Goal: Information Seeking & Learning: Learn about a topic

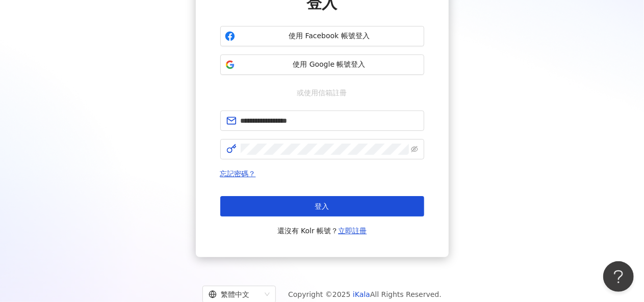
click at [316, 212] on button "登入" at bounding box center [322, 206] width 204 height 20
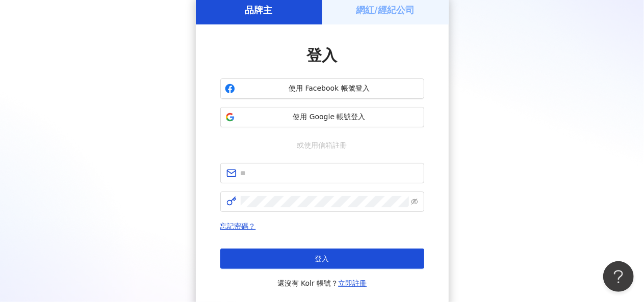
scroll to position [102, 0]
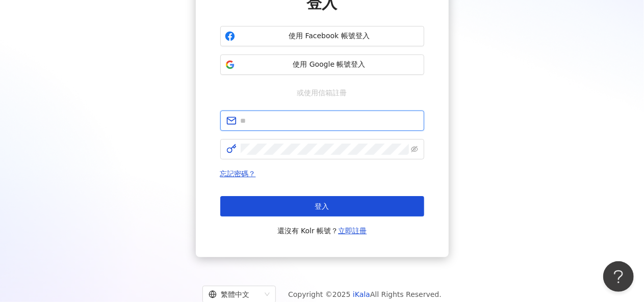
type input "**********"
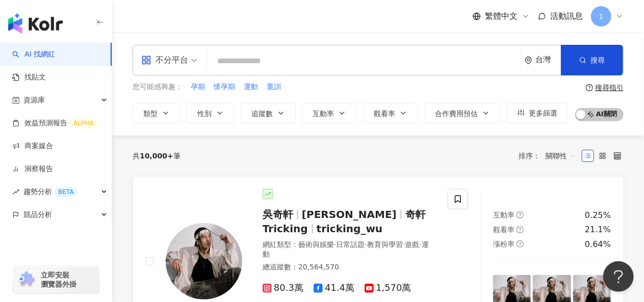
click at [0, 38] on div "button" at bounding box center [56, 21] width 112 height 43
click at [238, 68] on input "search" at bounding box center [364, 60] width 304 height 19
paste input "**********"
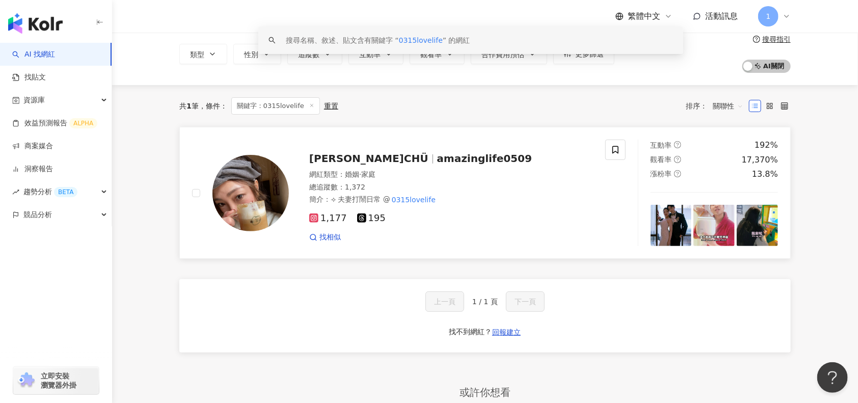
scroll to position [68, 0]
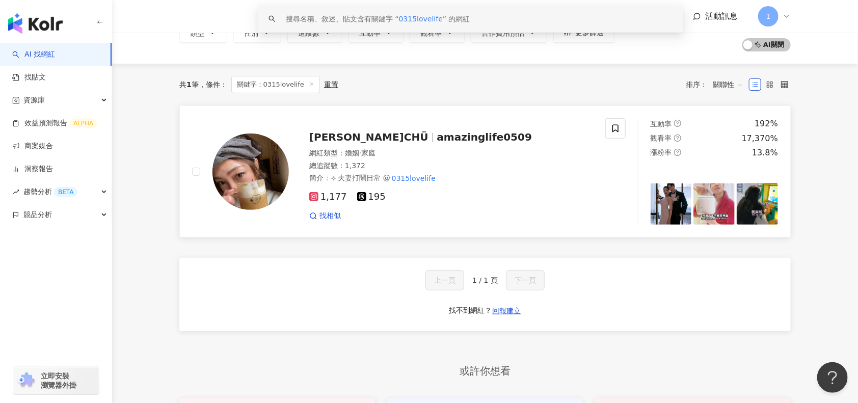
type input "**********"
click at [335, 134] on span "[PERSON_NAME]CHÜ" at bounding box center [368, 137] width 119 height 12
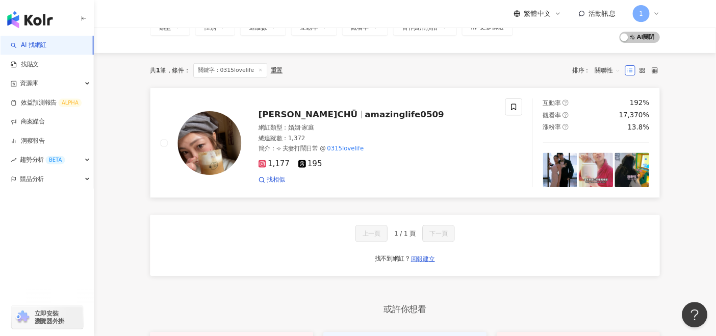
scroll to position [50, 0]
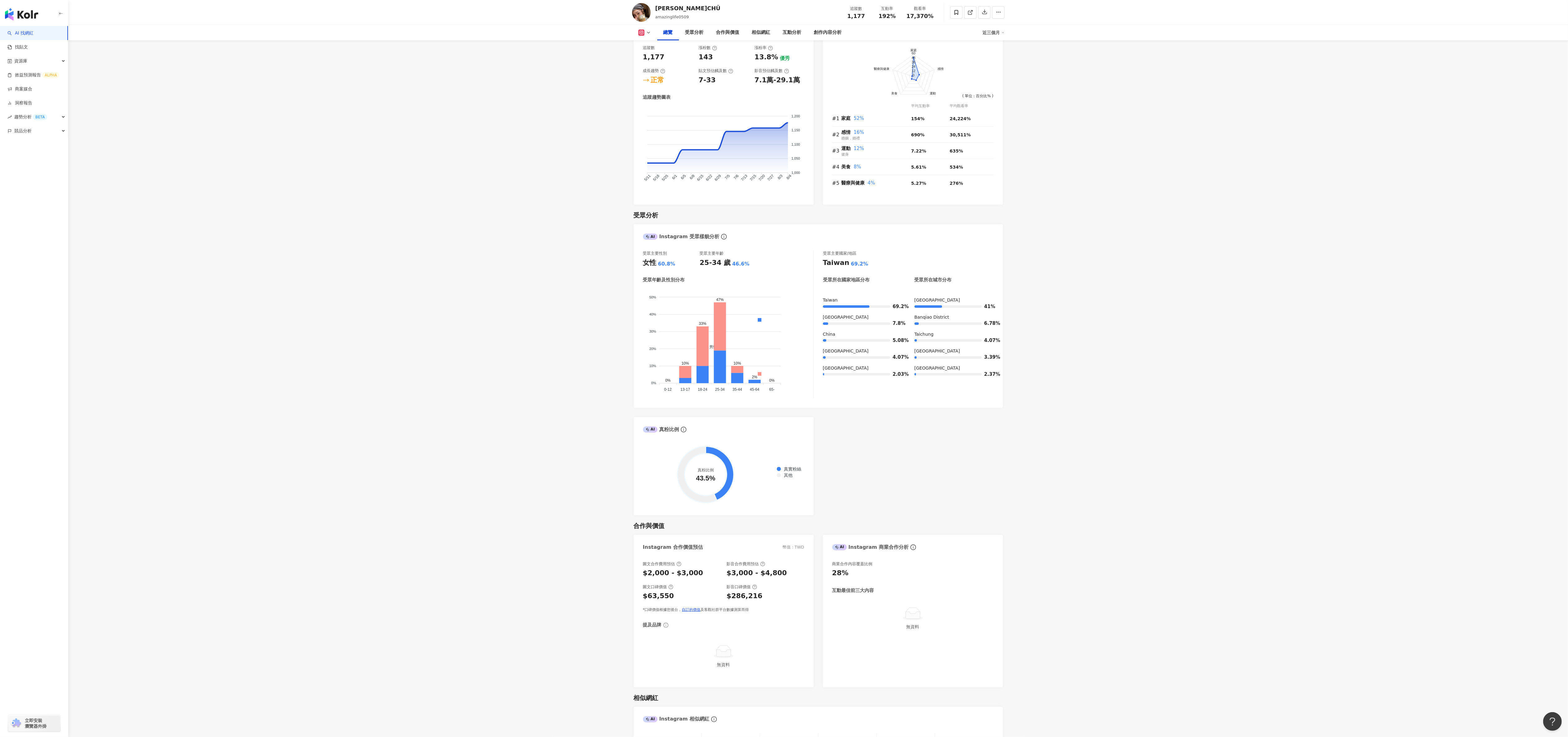
scroll to position [373, 0]
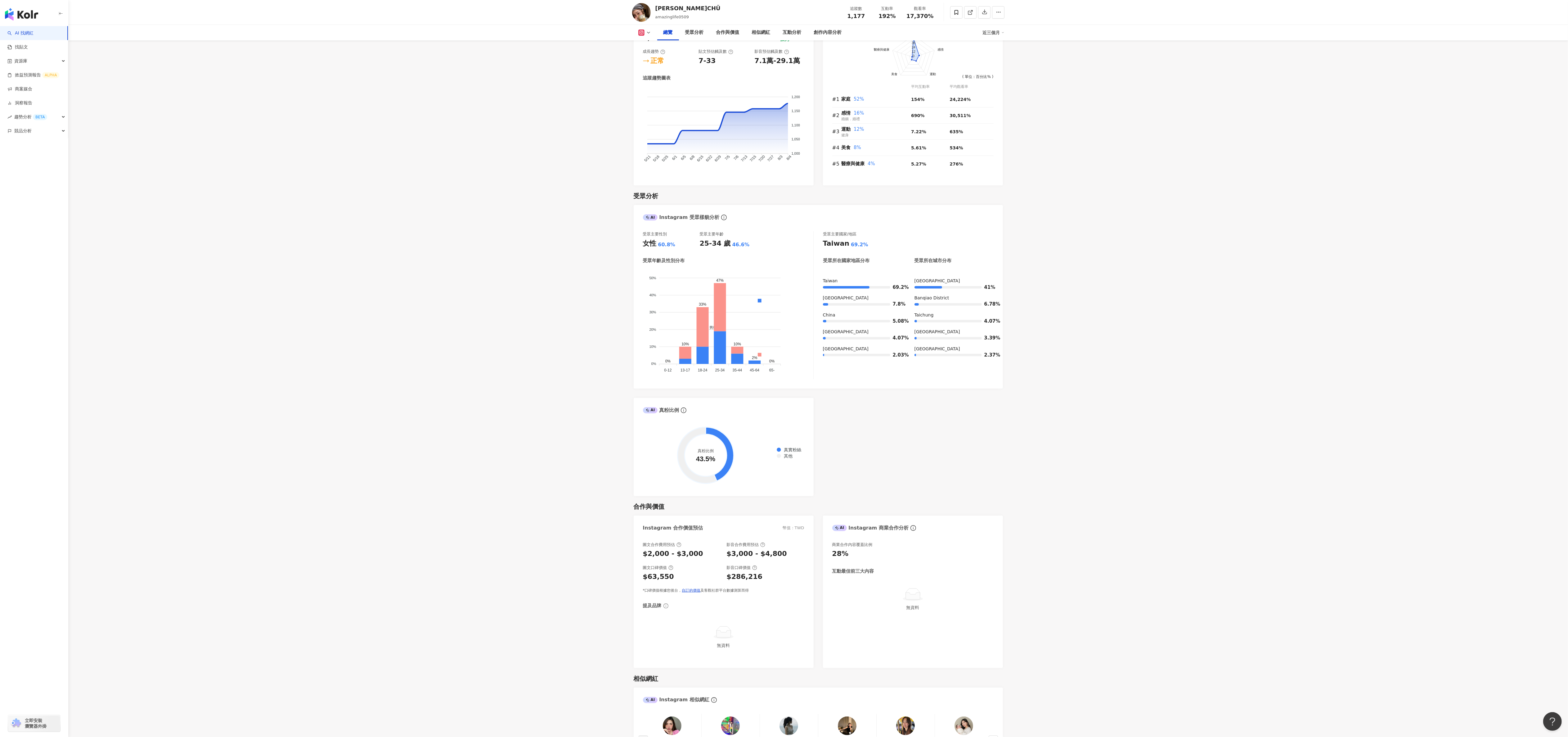
click at [588, 268] on main "1,177 195 [PERSON_NAME]CHÜ amazinglife0509 追蹤數 1,177 互動率 192% 觀看率 17,370% 總覽 受眾…" at bounding box center [818, 736] width 1500 height 2178
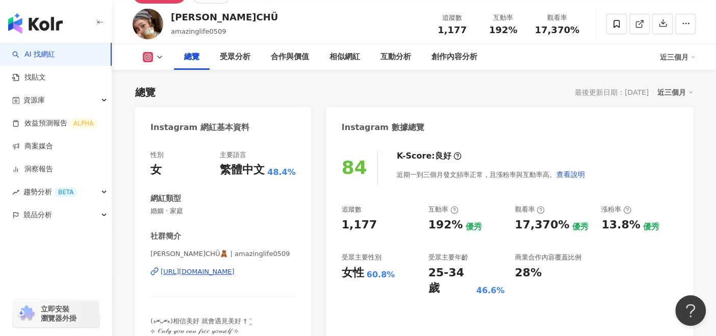
scroll to position [0, 0]
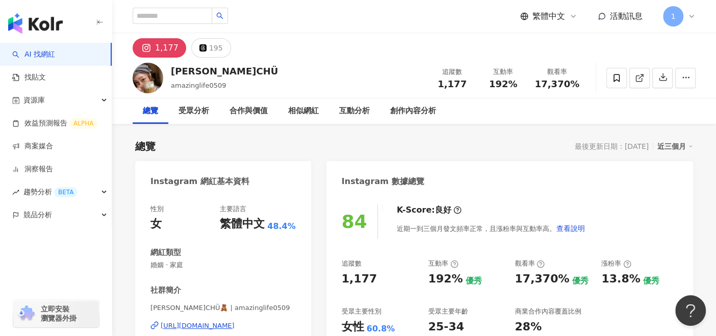
click at [60, 29] on img "button" at bounding box center [35, 23] width 55 height 20
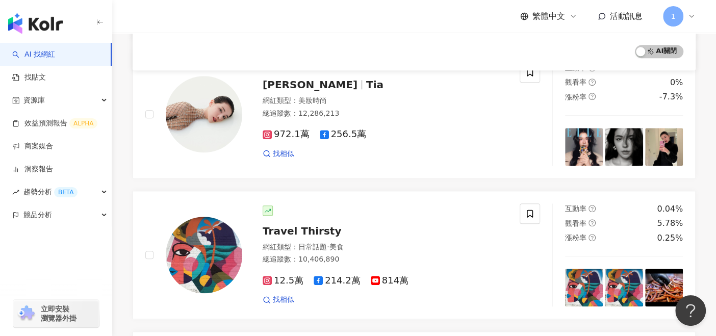
scroll to position [680, 0]
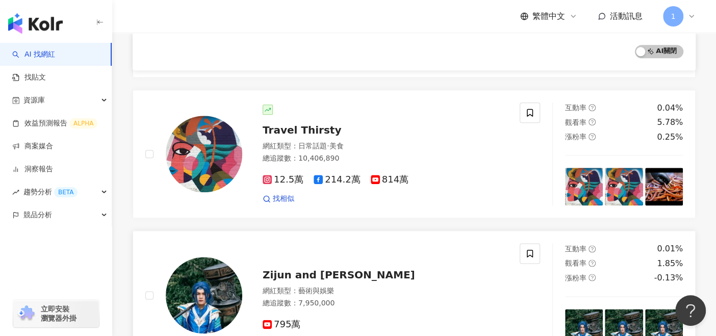
click at [500, 319] on div "795萬" at bounding box center [385, 324] width 245 height 11
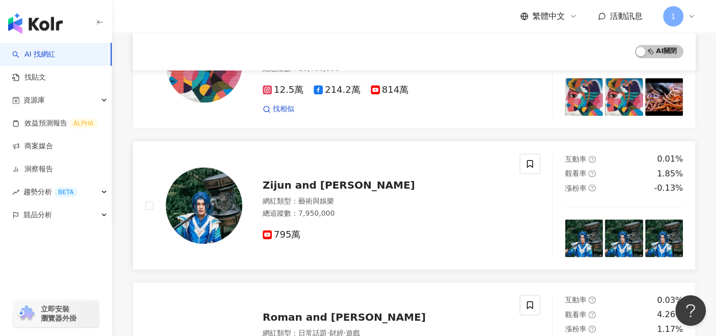
scroll to position [849, 0]
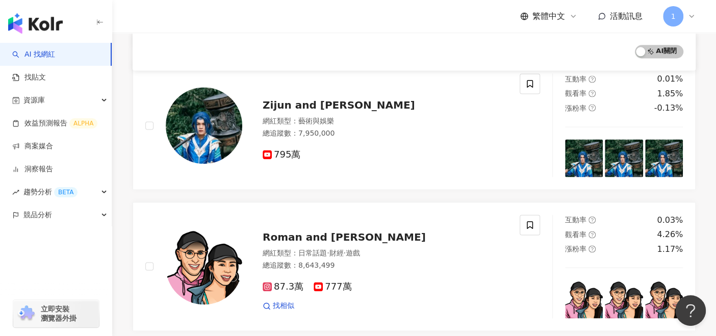
click at [45, 32] on img "button" at bounding box center [35, 23] width 55 height 20
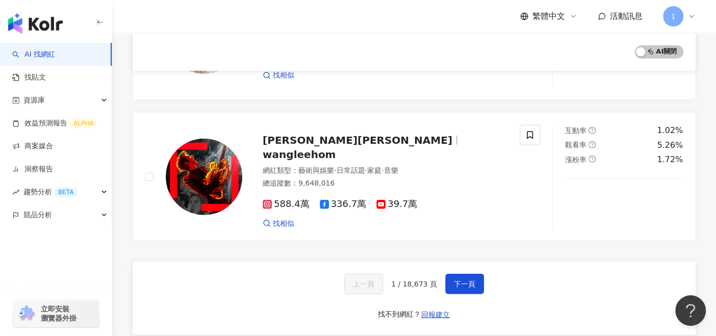
scroll to position [1643, 0]
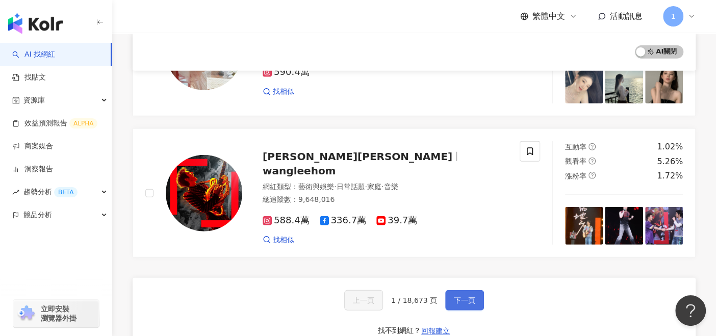
click at [477, 290] on button "下一頁" at bounding box center [464, 300] width 39 height 20
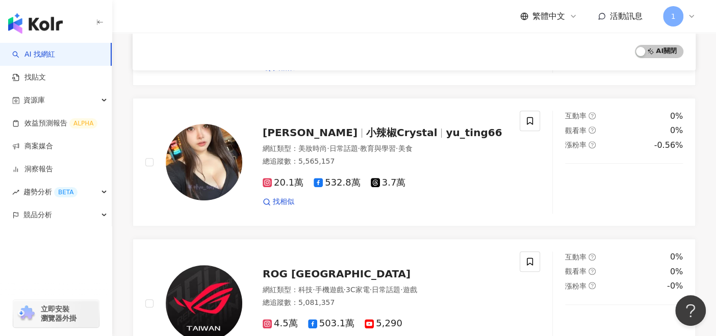
scroll to position [0, 0]
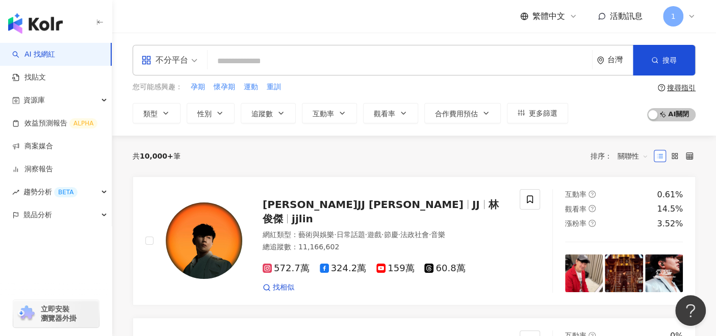
click at [509, 162] on div "共 10,000+ 筆 排序： 關聯性" at bounding box center [414, 156] width 563 height 16
